Goal: Check status: Check status

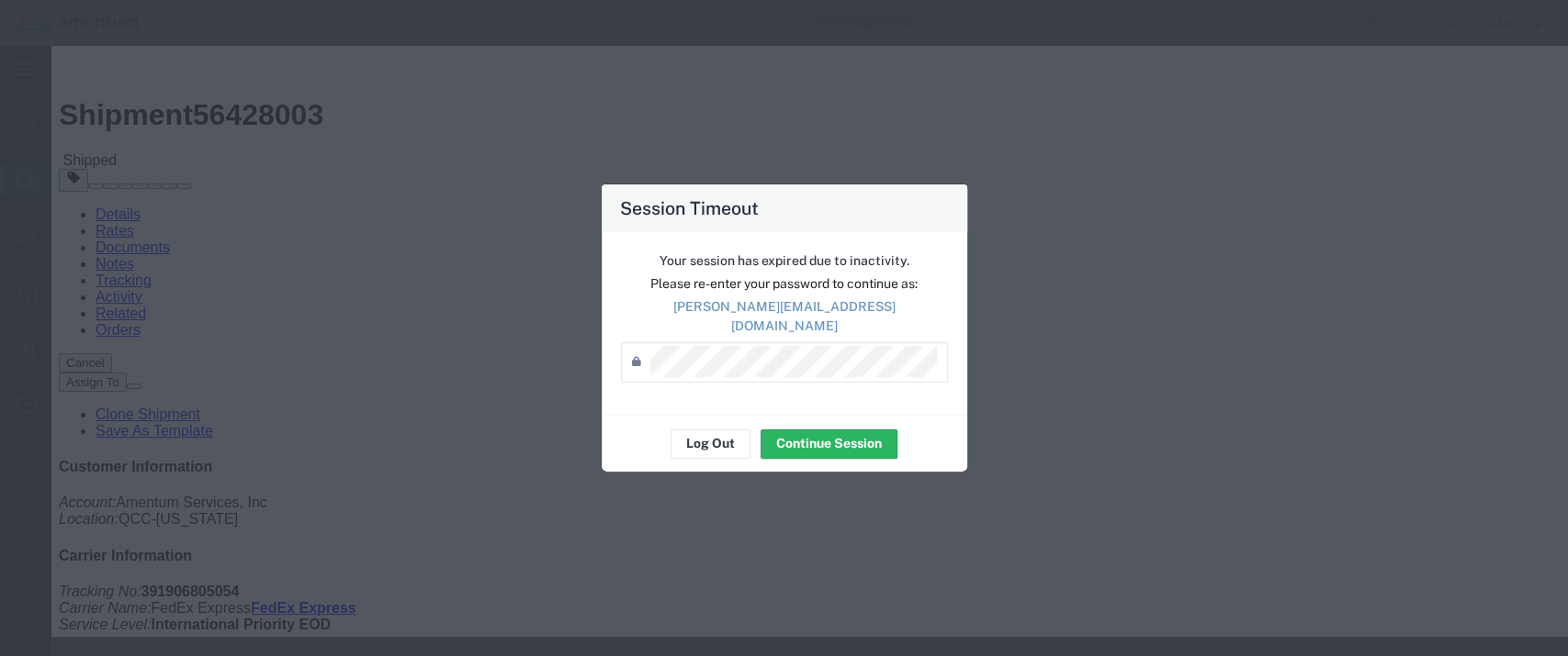
scroll to position [407, 0]
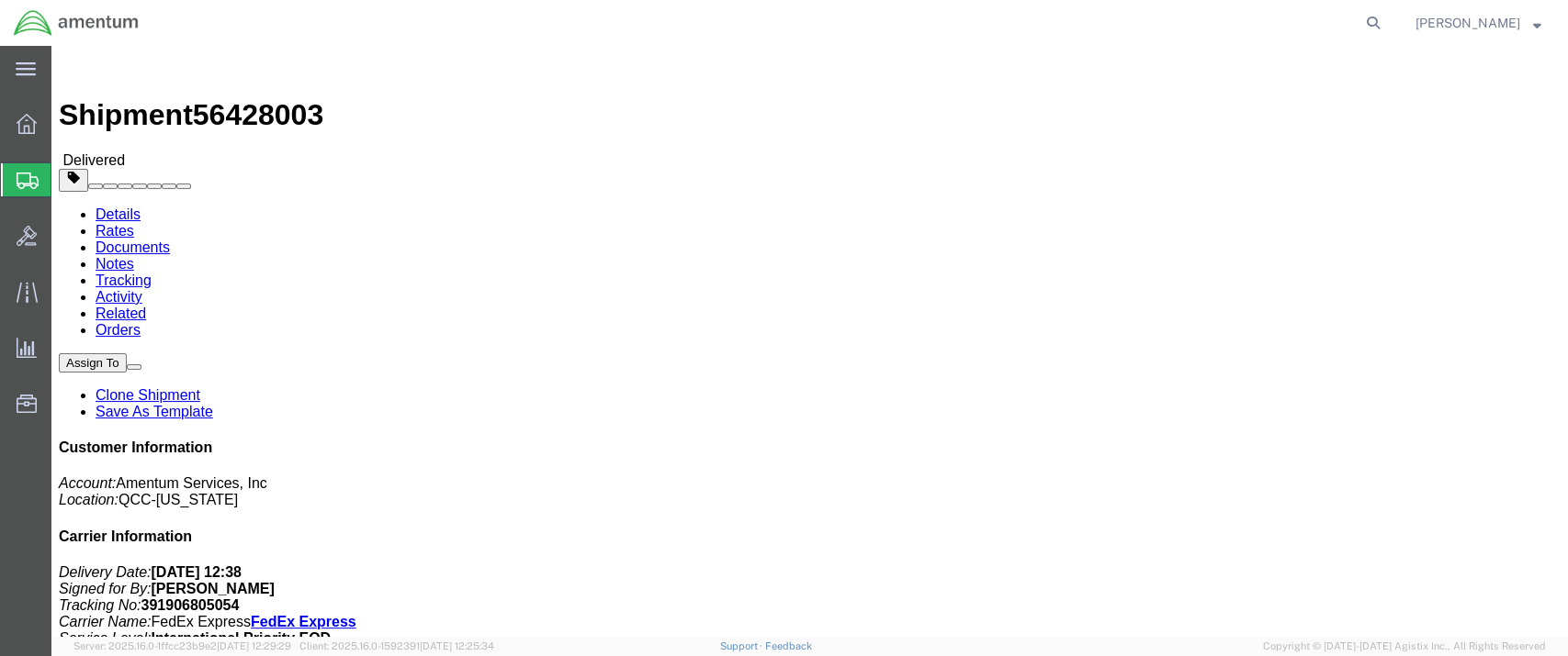
click link "Rates"
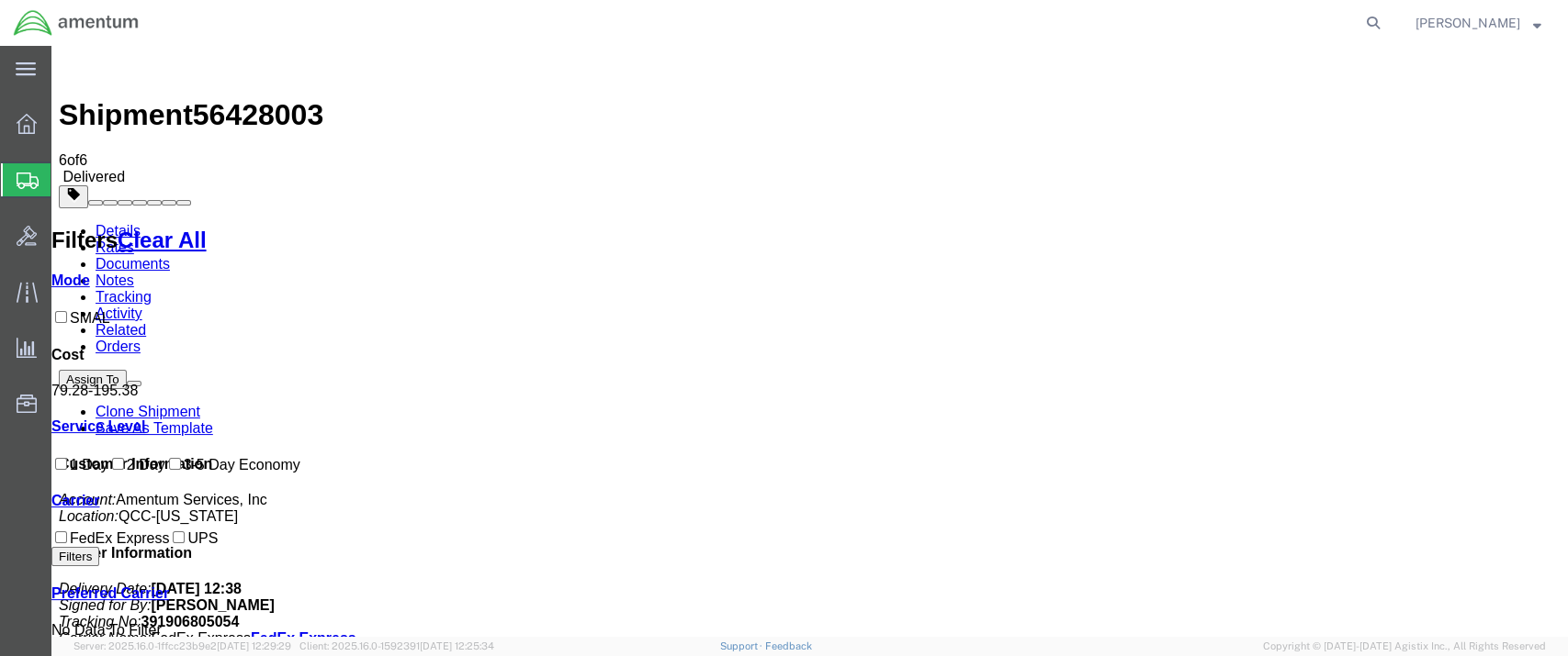
click at [128, 223] on link "Details" at bounding box center [118, 231] width 45 height 16
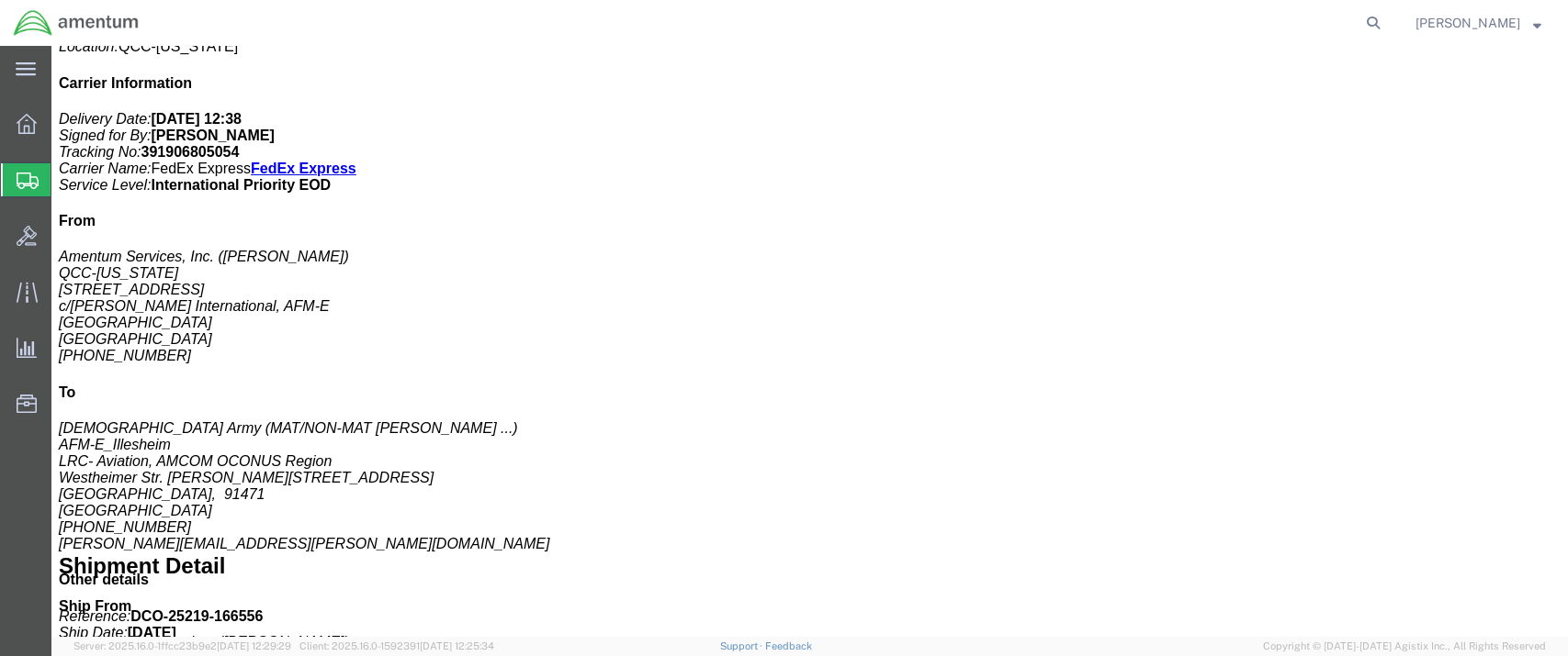
scroll to position [302, 0]
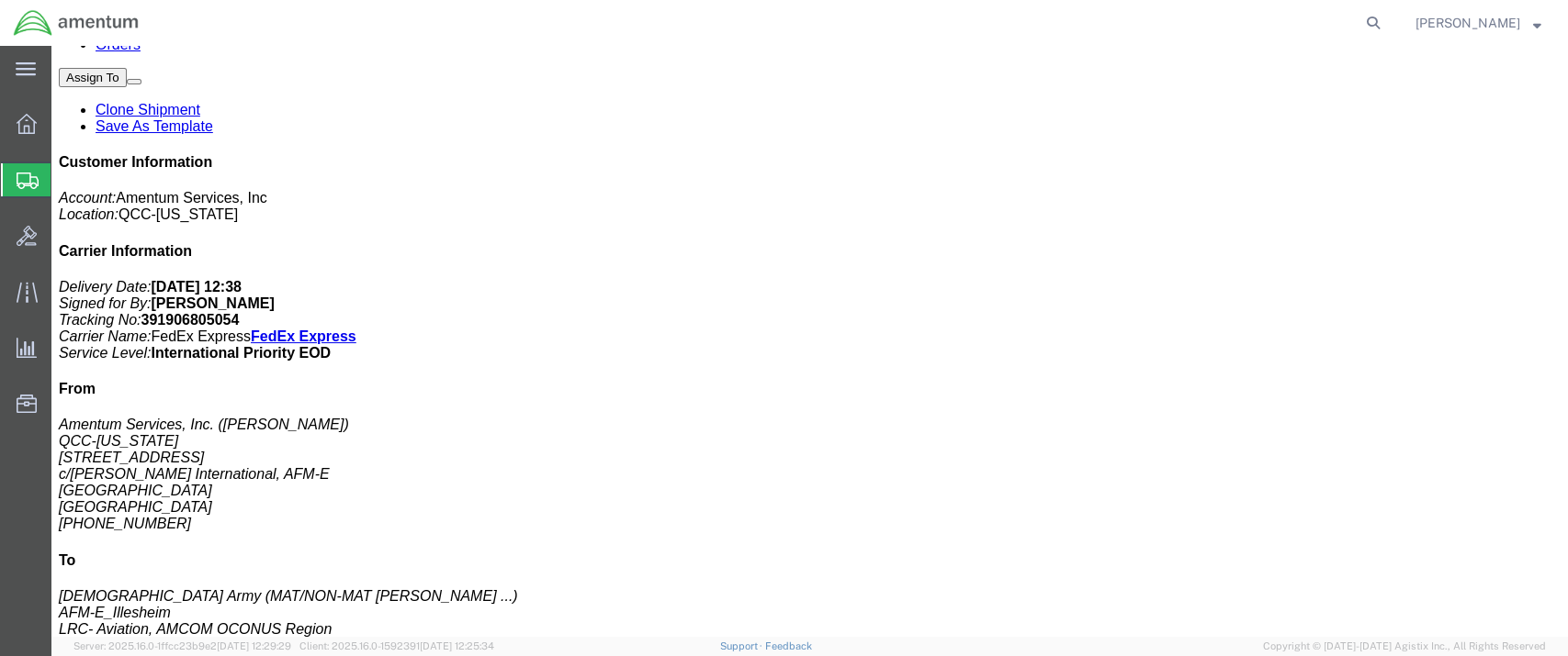
click at [0, 0] on span "Shipment Manager" at bounding box center [0, 0] width 0 height 0
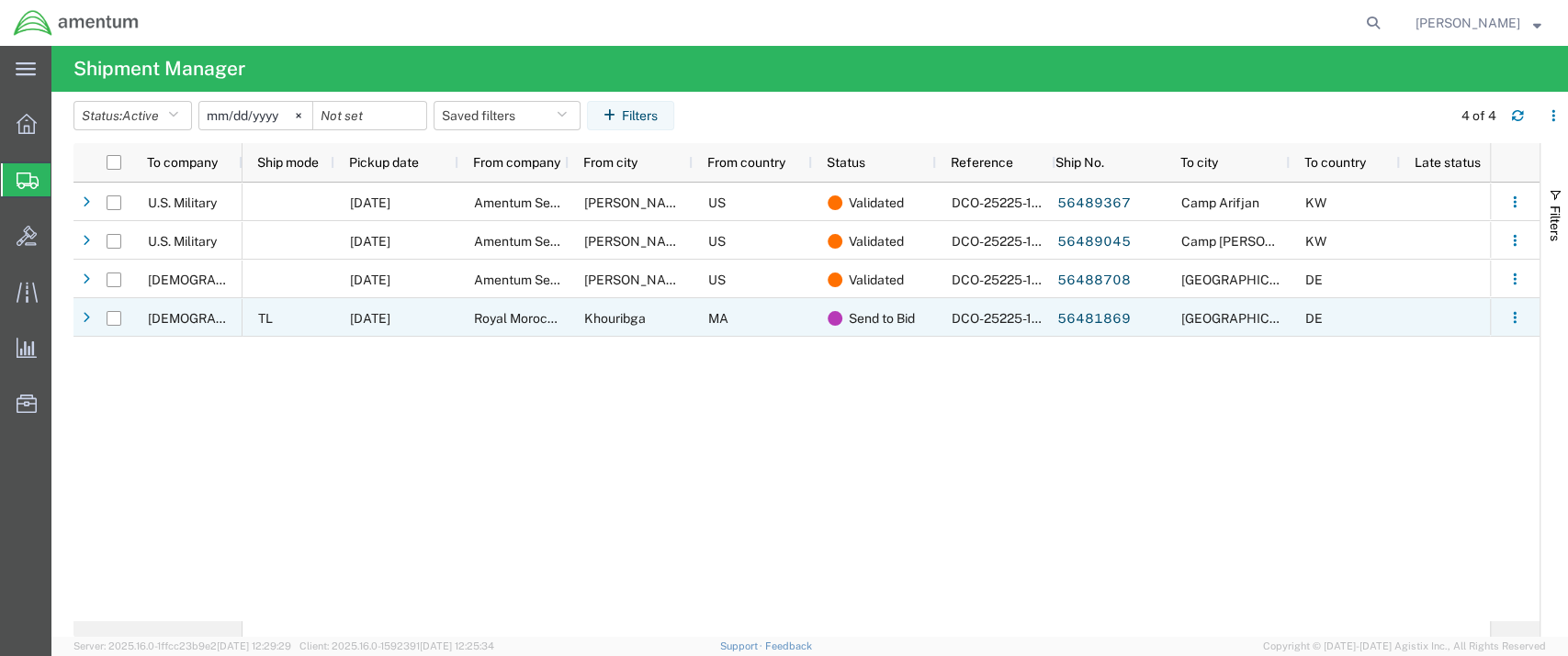
click at [372, 325] on span "08/14/2025" at bounding box center [370, 319] width 41 height 15
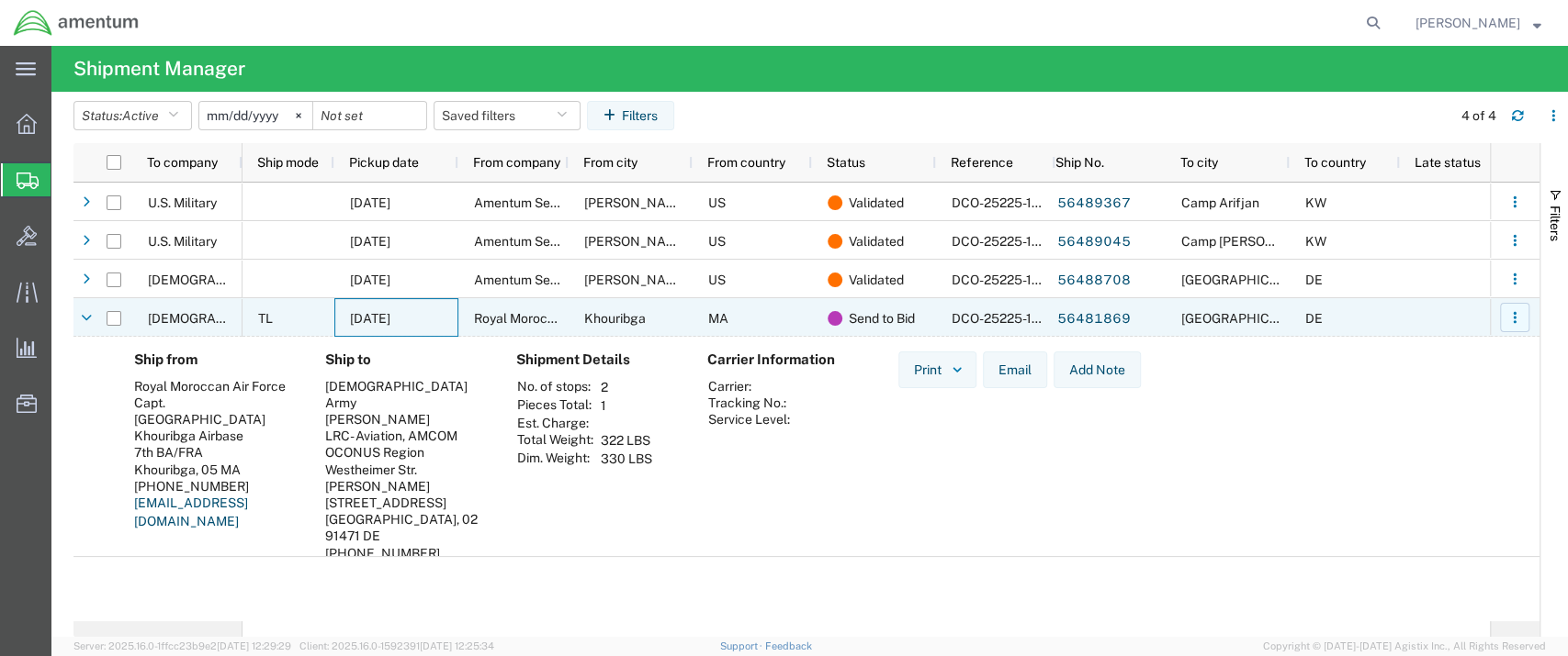
click at [1510, 313] on icon "button" at bounding box center [1514, 318] width 13 height 13
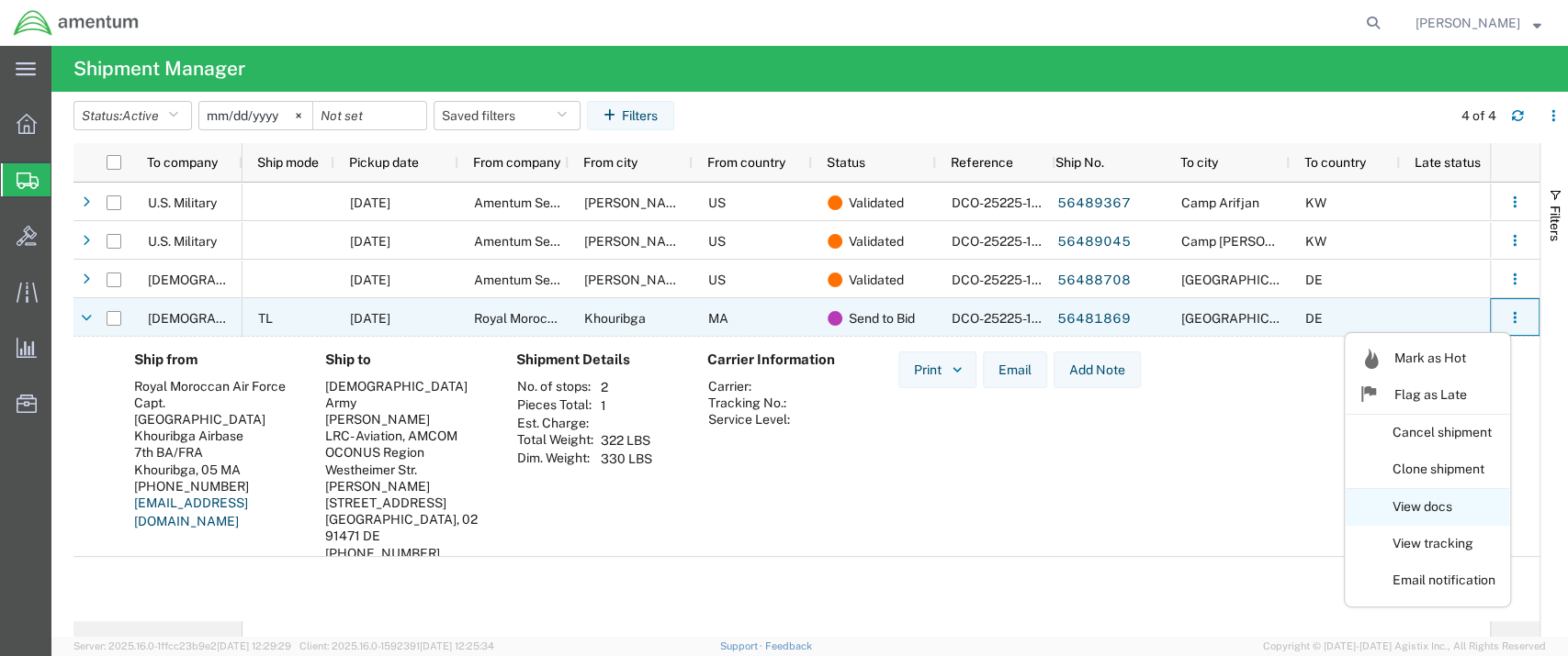
click at [1429, 502] on link "View docs" at bounding box center [1428, 507] width 163 height 33
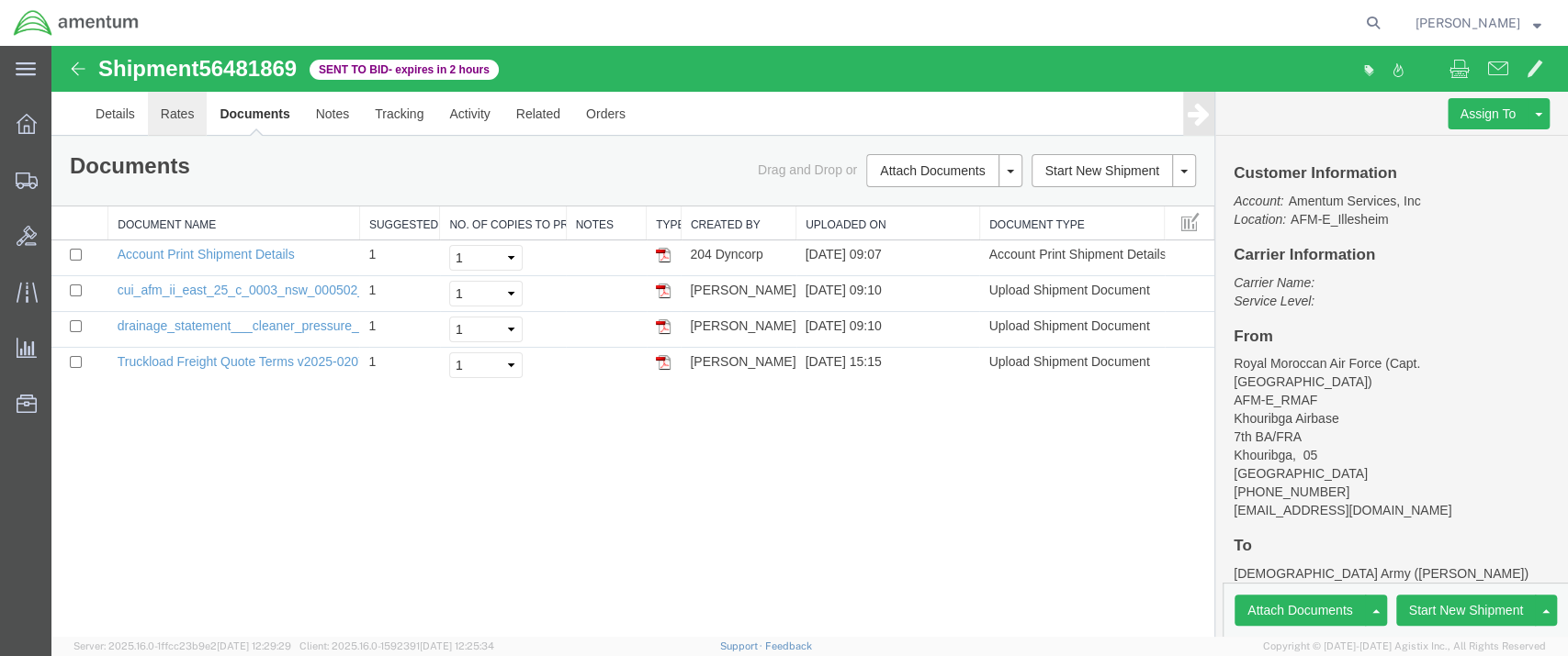
click at [167, 112] on link "Rates" at bounding box center [177, 113] width 60 height 44
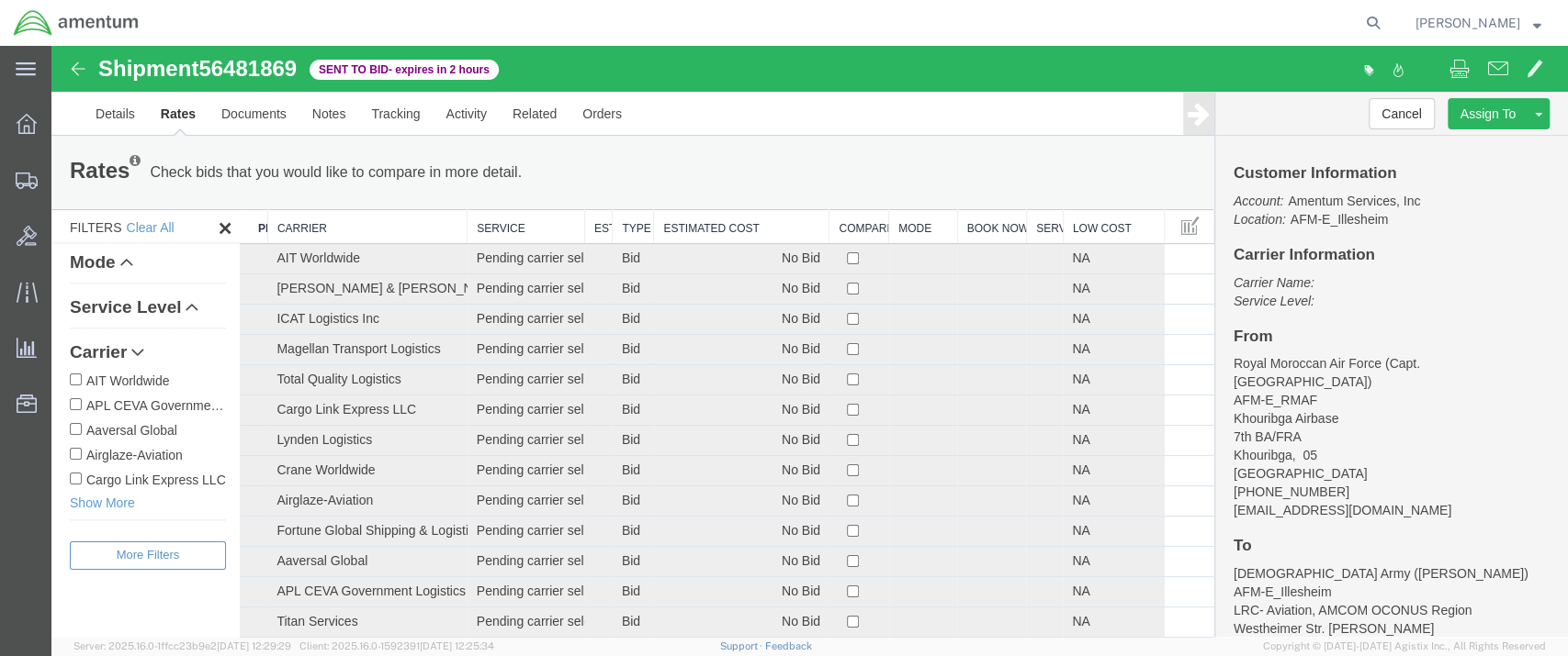
click at [722, 218] on th "Estimated Cost" at bounding box center [742, 227] width 175 height 34
